Goal: Information Seeking & Learning: Learn about a topic

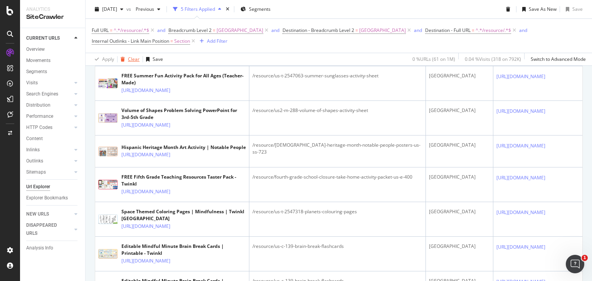
scroll to position [347, 0]
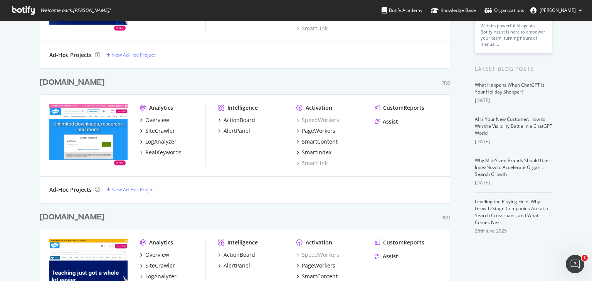
scroll to position [154, 0]
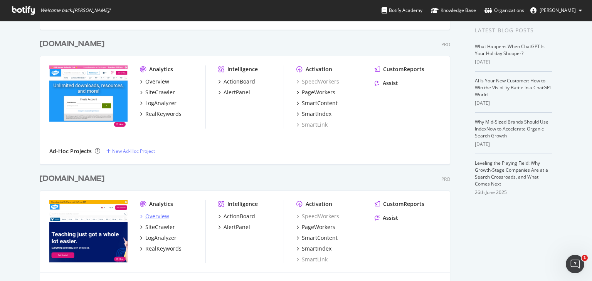
click at [165, 220] on div "Overview" at bounding box center [157, 217] width 24 height 8
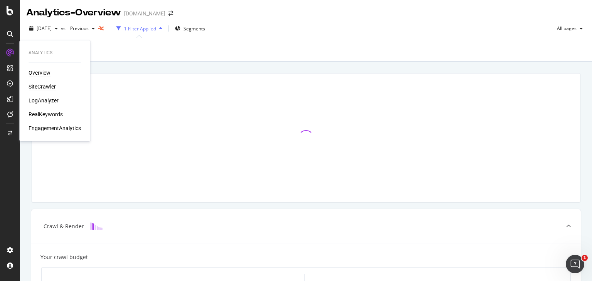
click at [48, 86] on div "SiteCrawler" at bounding box center [42, 87] width 27 height 8
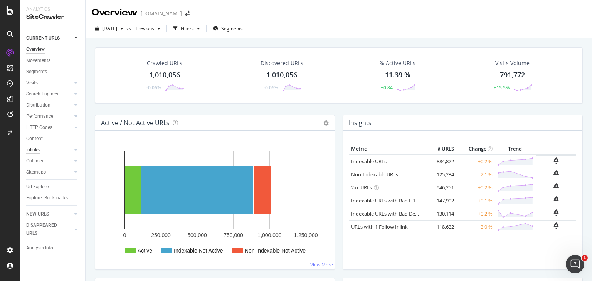
click at [39, 153] on div "Inlinks" at bounding box center [32, 150] width 13 height 8
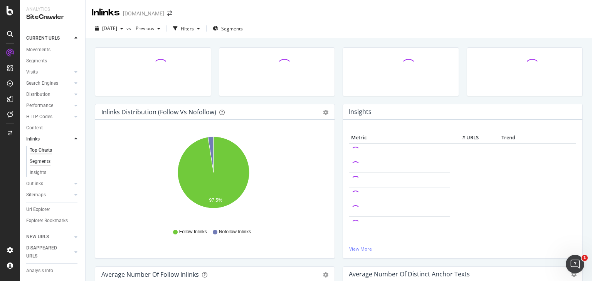
click at [39, 158] on div "Segments" at bounding box center [40, 162] width 21 height 8
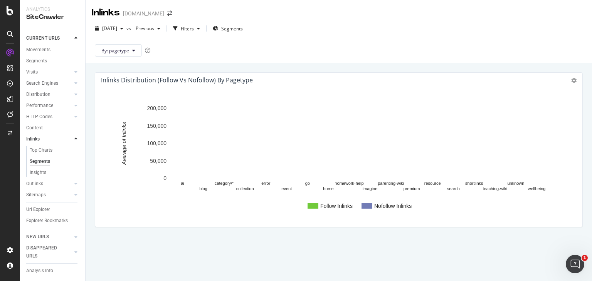
scroll to position [8, 0]
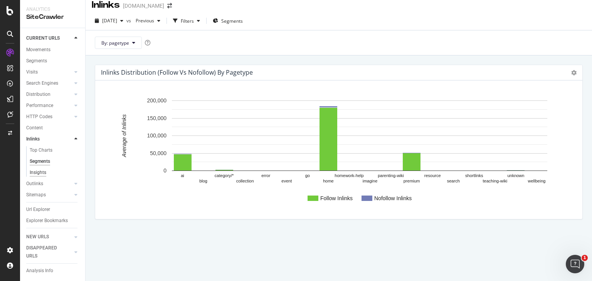
click at [42, 169] on div "Insights" at bounding box center [38, 173] width 17 height 8
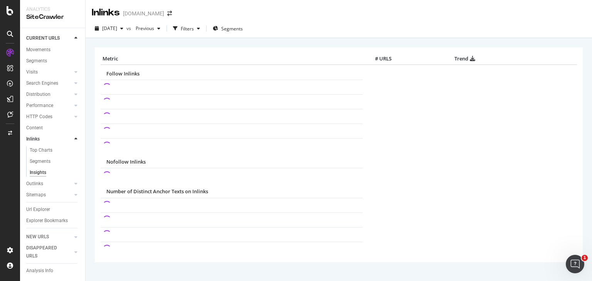
click at [418, 46] on div "× Metric # URLS Trend Follow Inlinks Nofollow Inlinks Number of Distinct Anchor…" at bounding box center [339, 166] width 488 height 248
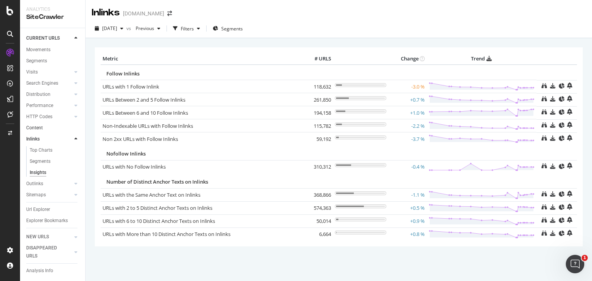
scroll to position [18, 0]
